Goal: Task Accomplishment & Management: Use online tool/utility

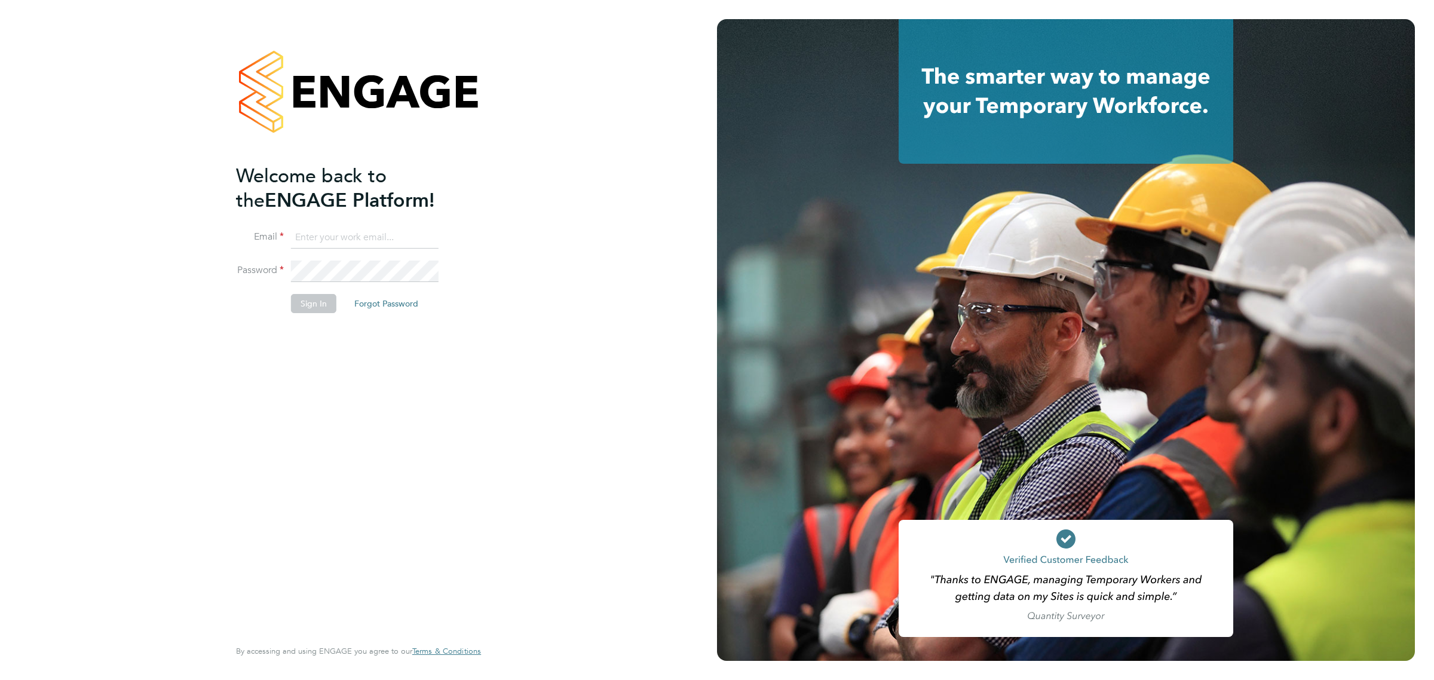
type input "[EMAIL_ADDRESS][DOMAIN_NAME]"
click at [315, 302] on button "Sign In" at bounding box center [313, 303] width 45 height 19
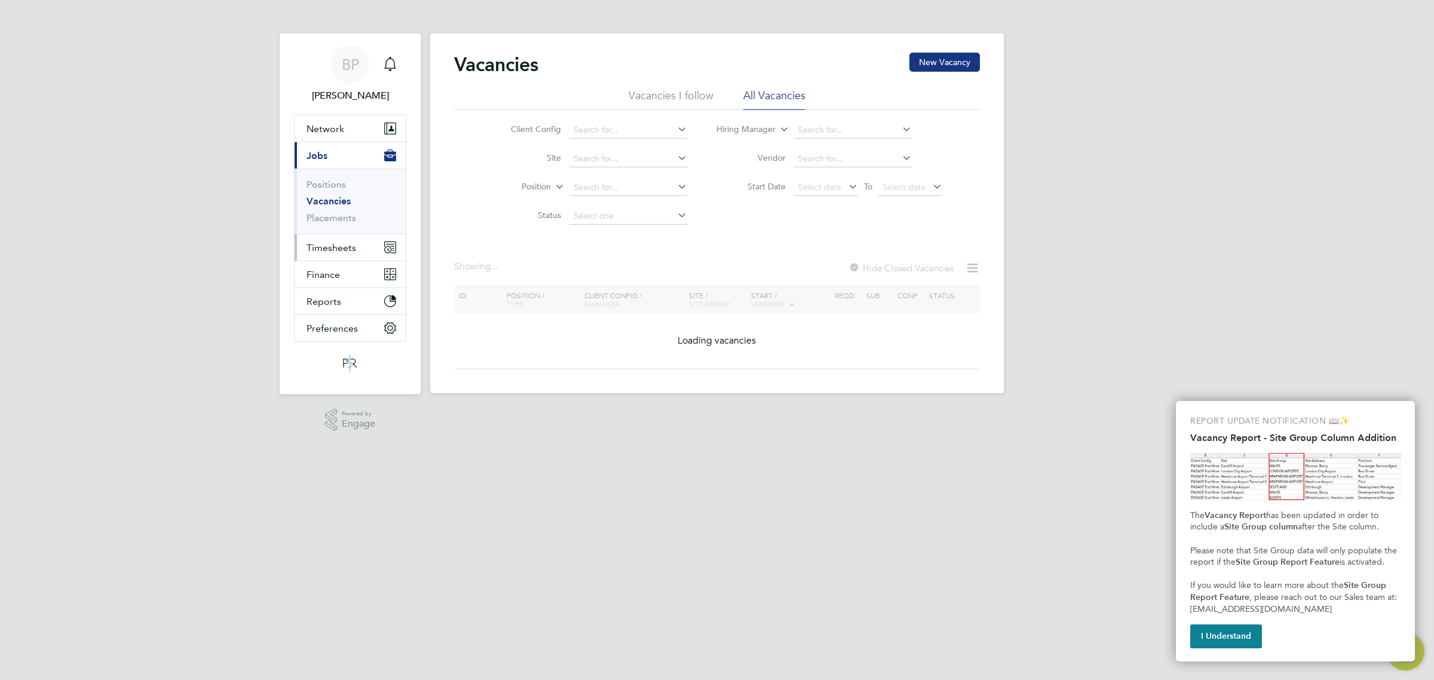
click at [333, 242] on span "Timesheets" at bounding box center [332, 247] width 50 height 11
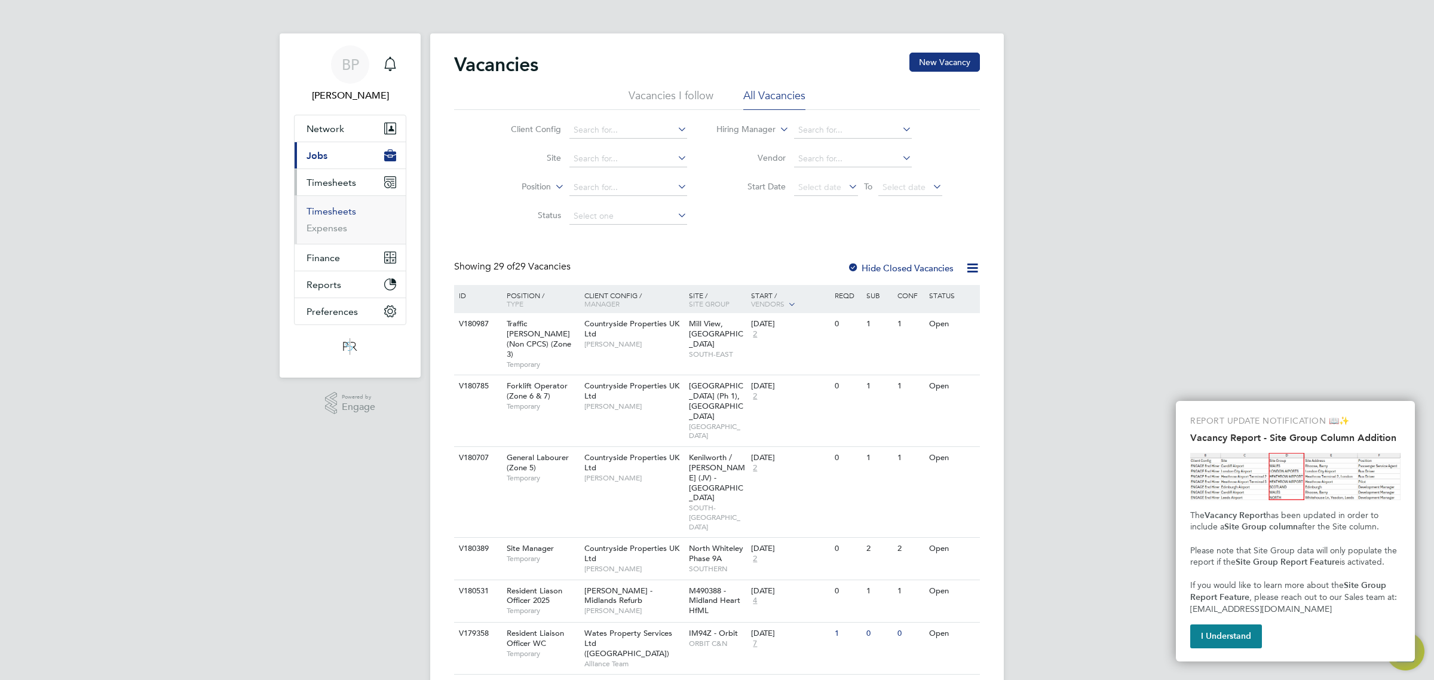
click at [333, 212] on link "Timesheets" at bounding box center [332, 211] width 50 height 11
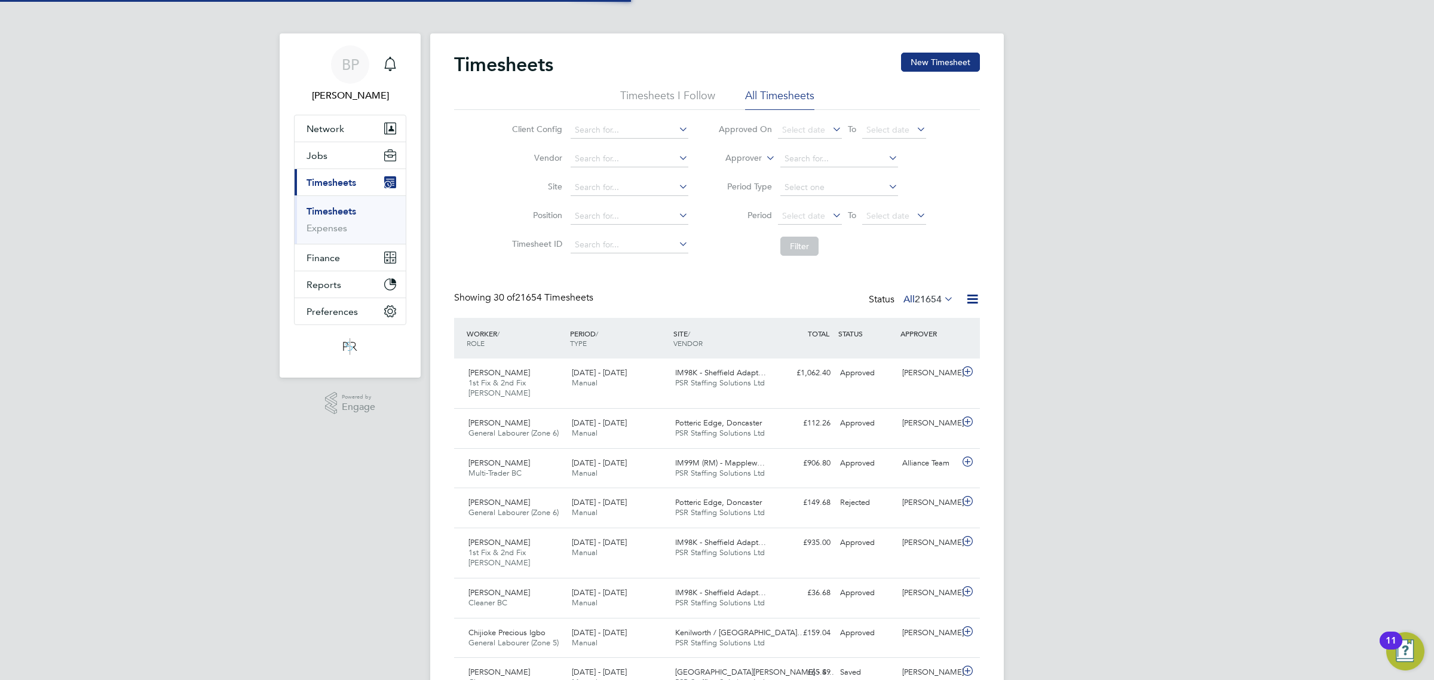
click at [968, 296] on icon at bounding box center [972, 299] width 15 height 15
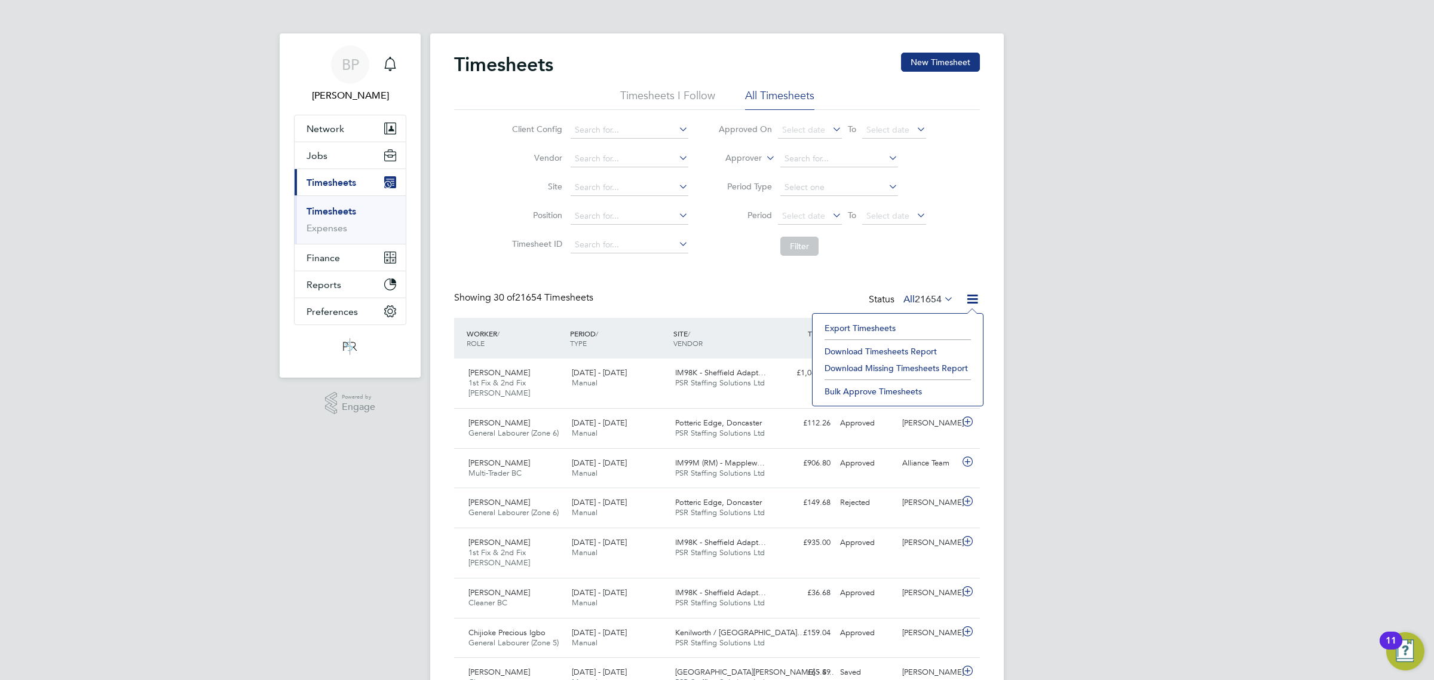
click at [870, 323] on li "Export Timesheets" at bounding box center [898, 328] width 158 height 17
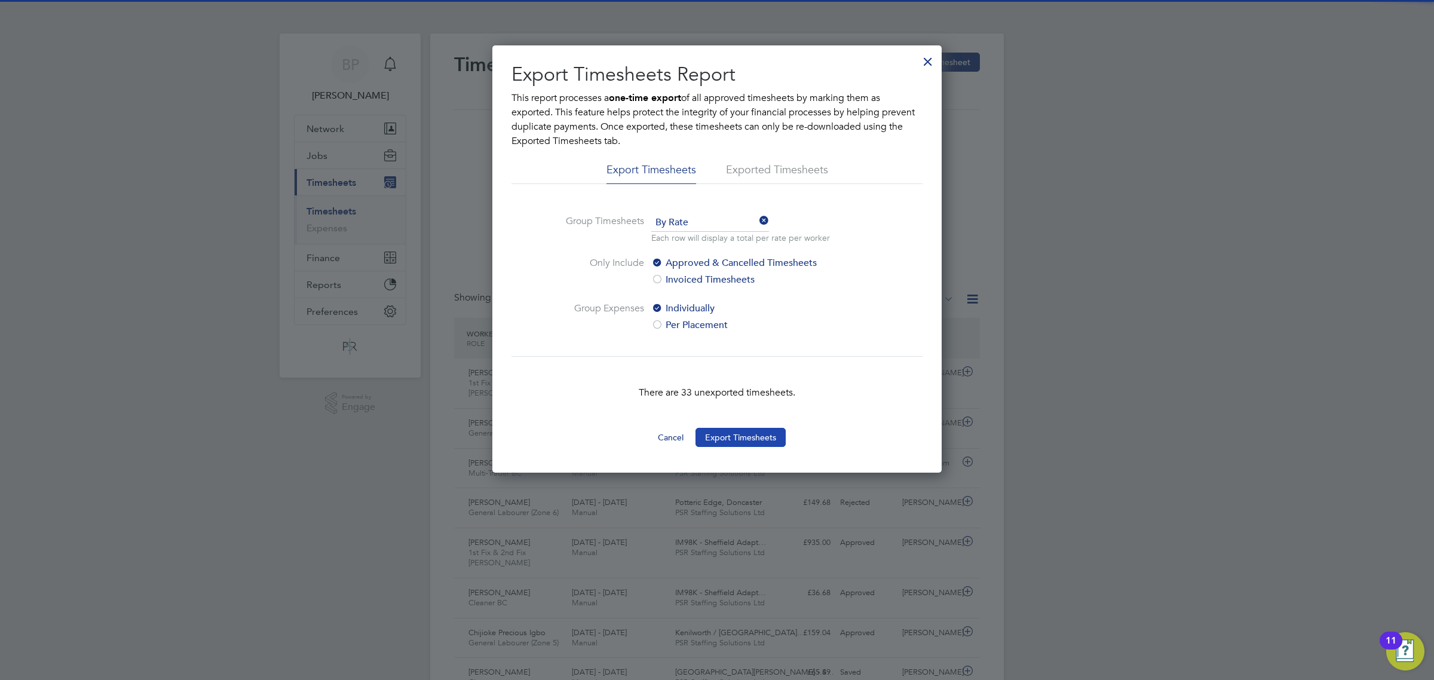
click at [743, 440] on button "Export Timesheets" at bounding box center [741, 437] width 90 height 19
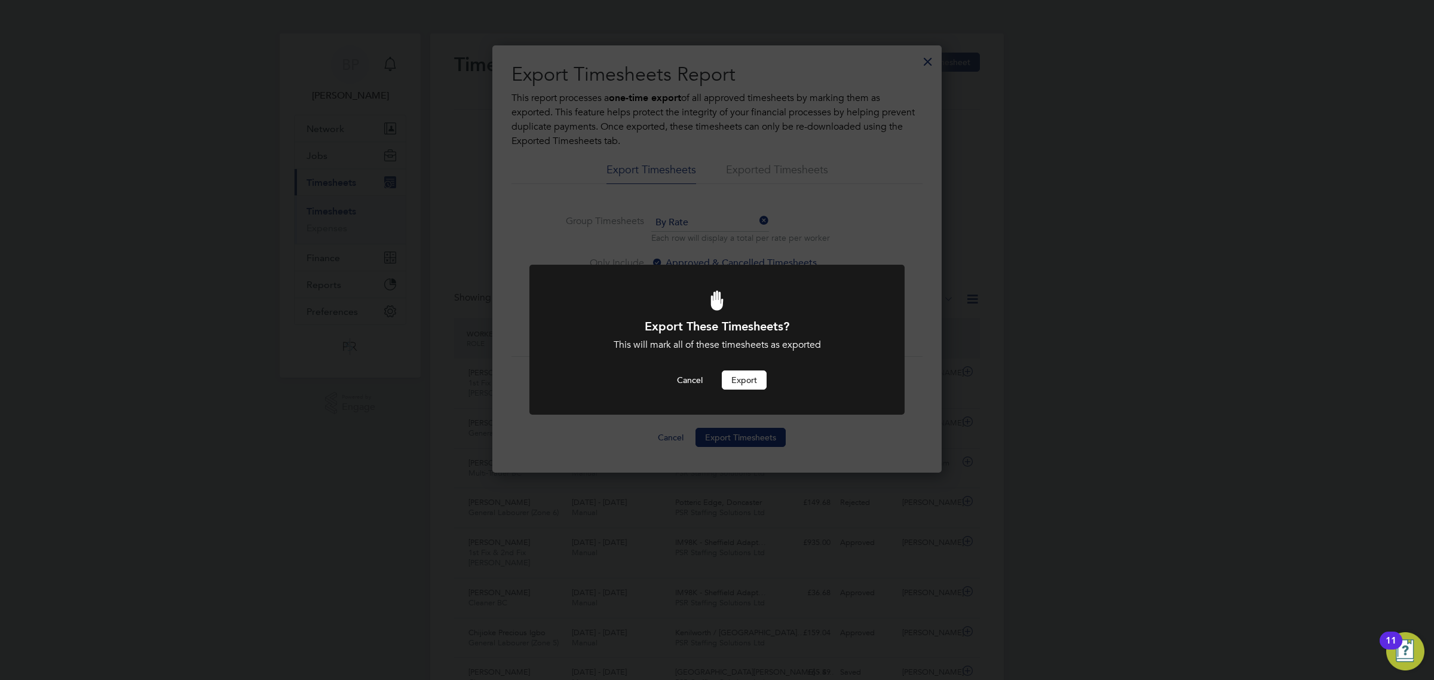
click at [749, 373] on button "Export" at bounding box center [744, 379] width 45 height 19
